Goal: Information Seeking & Learning: Learn about a topic

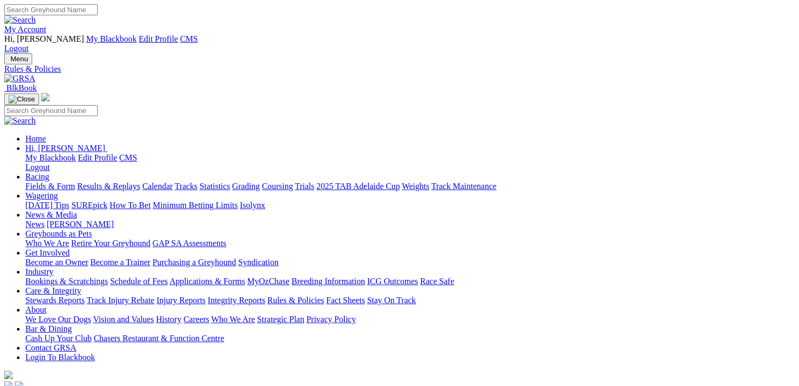
click at [49, 172] on link "Racing" at bounding box center [37, 176] width 24 height 9
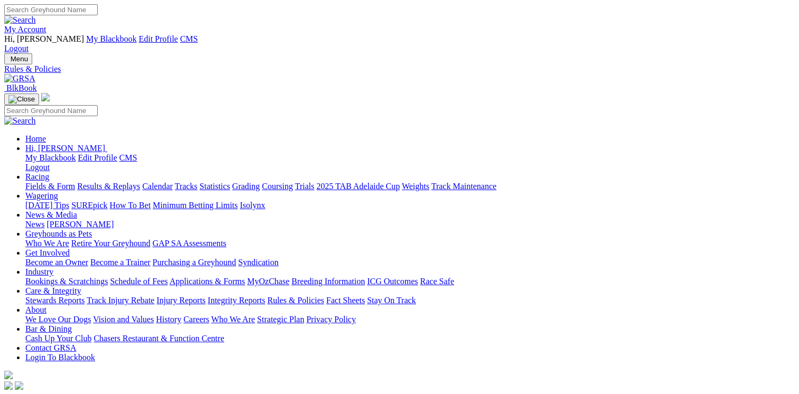
click at [49, 172] on link "Racing" at bounding box center [37, 176] width 24 height 9
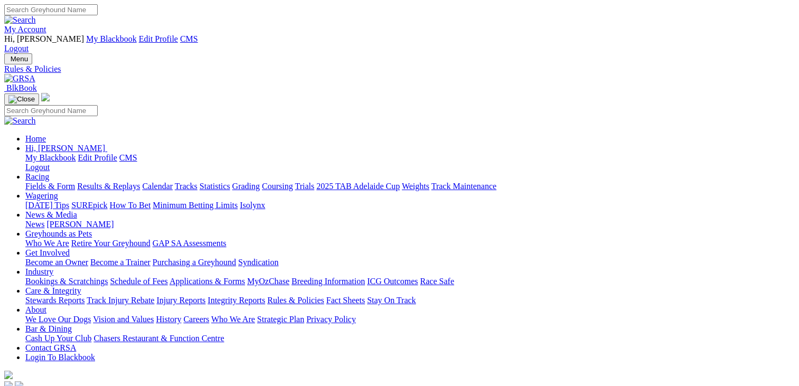
click at [57, 182] on link "Fields & Form" at bounding box center [50, 186] width 50 height 9
